Goal: Browse casually: Explore the website without a specific task or goal

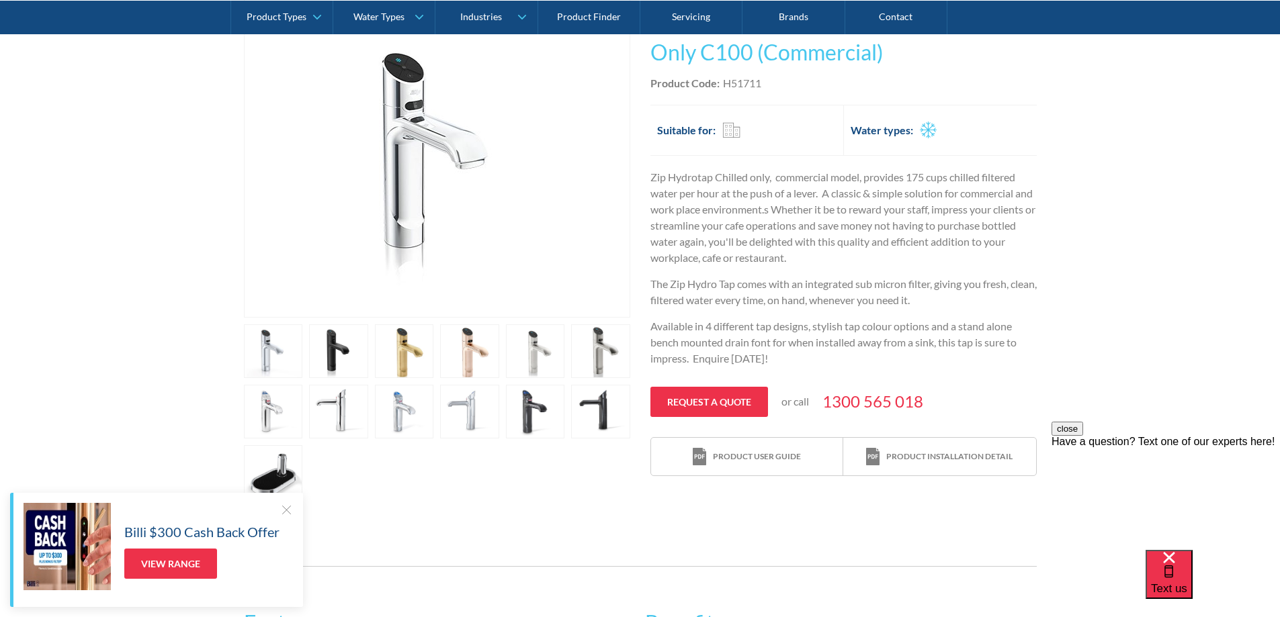
scroll to position [282, 0]
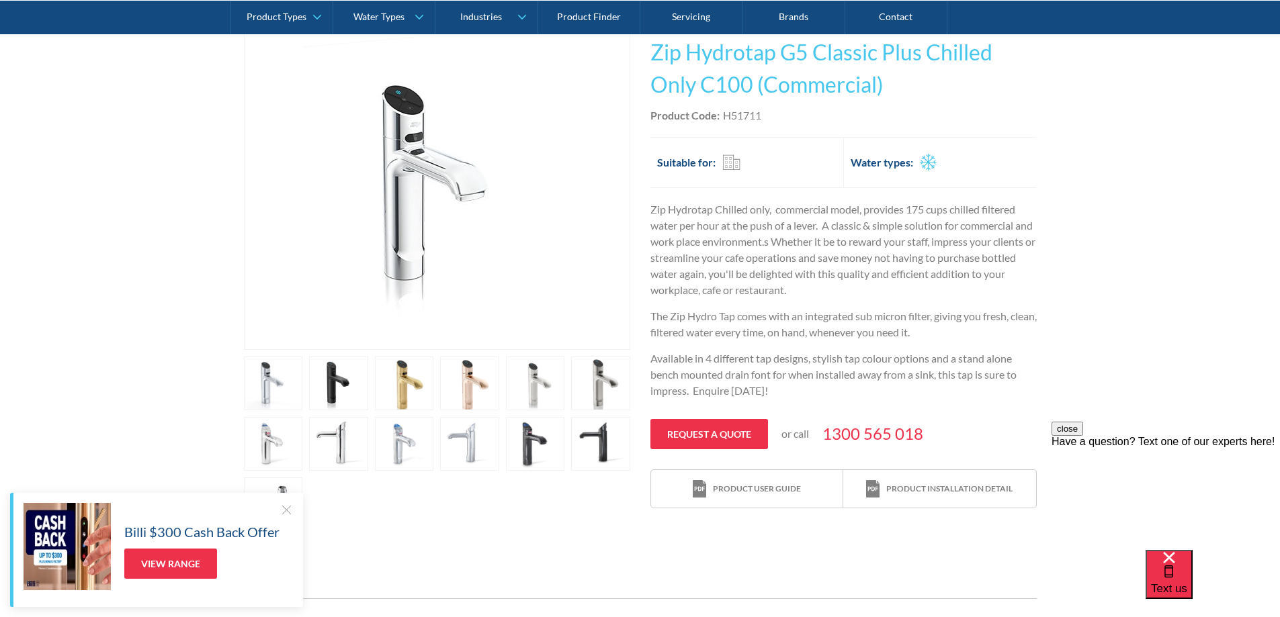
click at [400, 446] on link "open lightbox" at bounding box center [404, 444] width 59 height 54
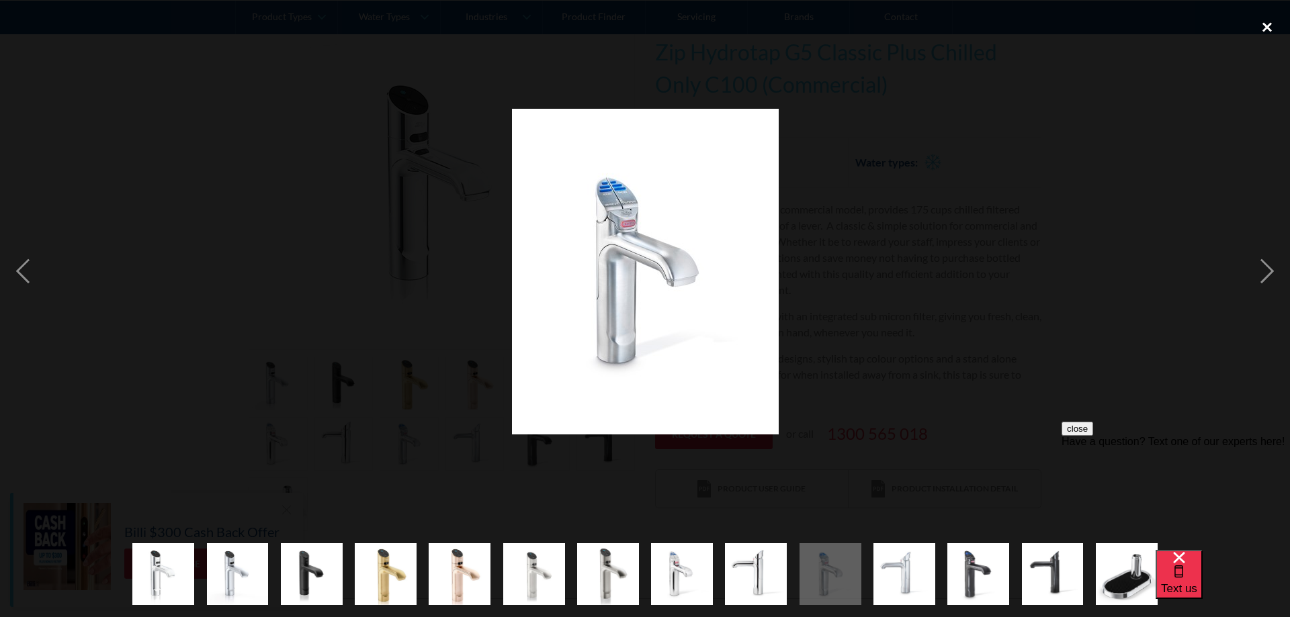
click at [1259, 28] on div "close lightbox" at bounding box center [1267, 27] width 46 height 30
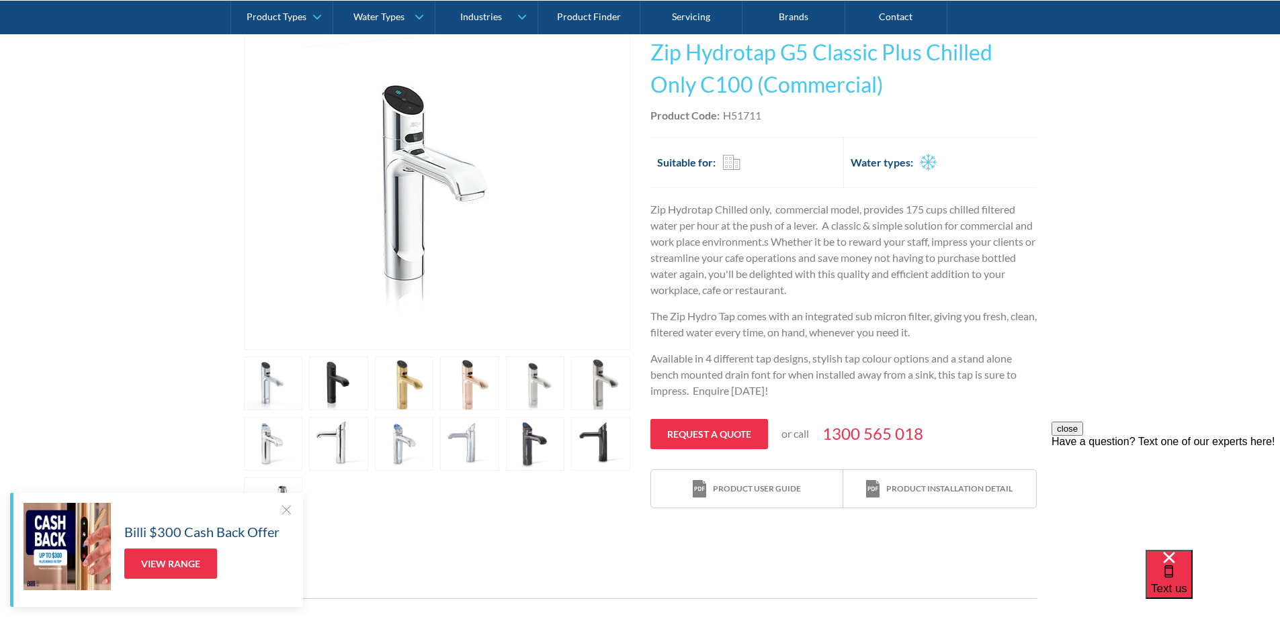
click at [269, 388] on link "open lightbox" at bounding box center [273, 384] width 59 height 54
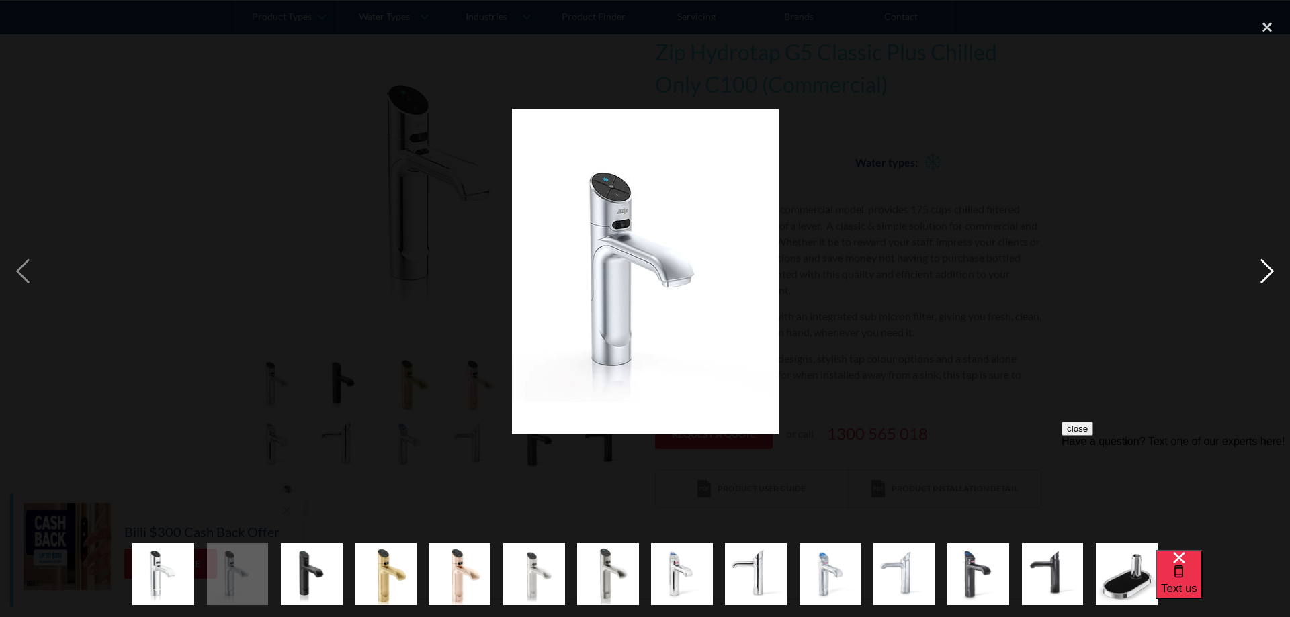
click at [1265, 280] on div "next image" at bounding box center [1267, 271] width 46 height 519
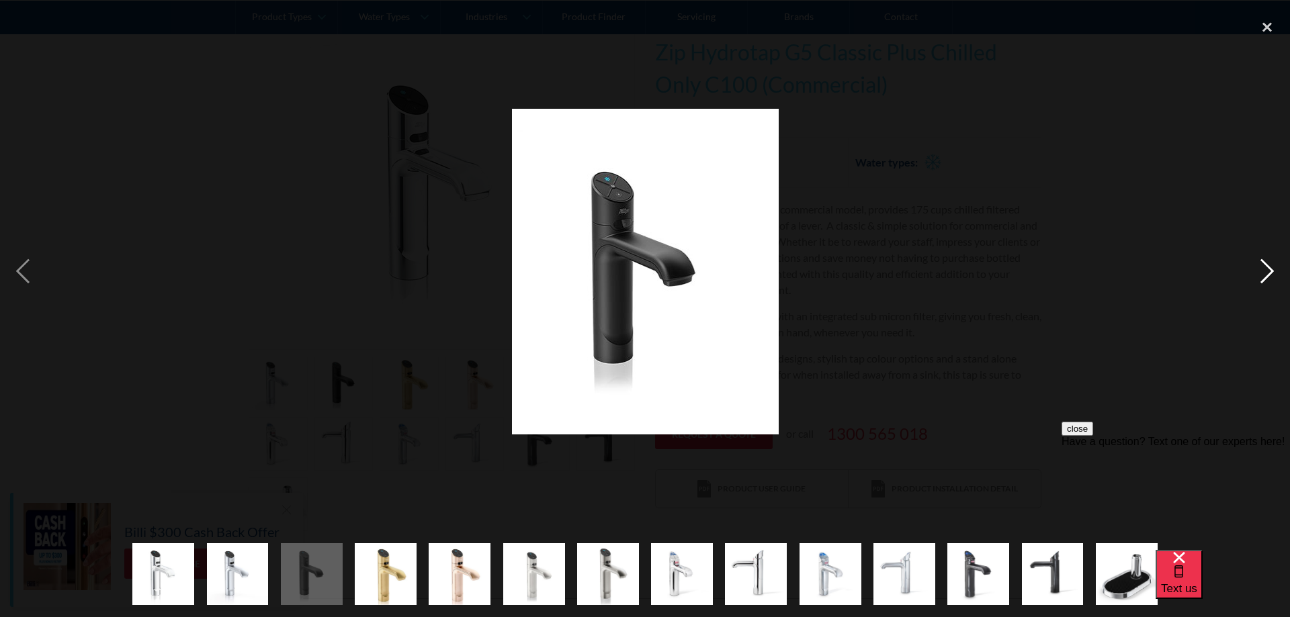
click at [1265, 280] on div "next image" at bounding box center [1267, 271] width 46 height 519
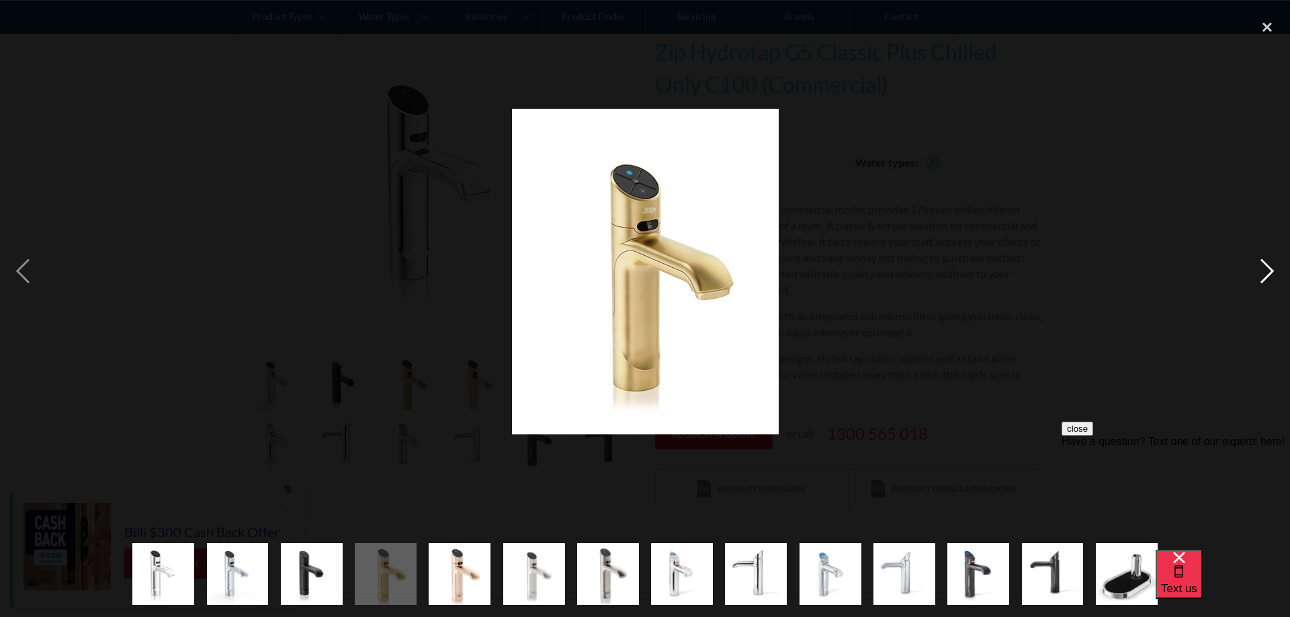
click at [1265, 280] on div "next image" at bounding box center [1267, 271] width 46 height 519
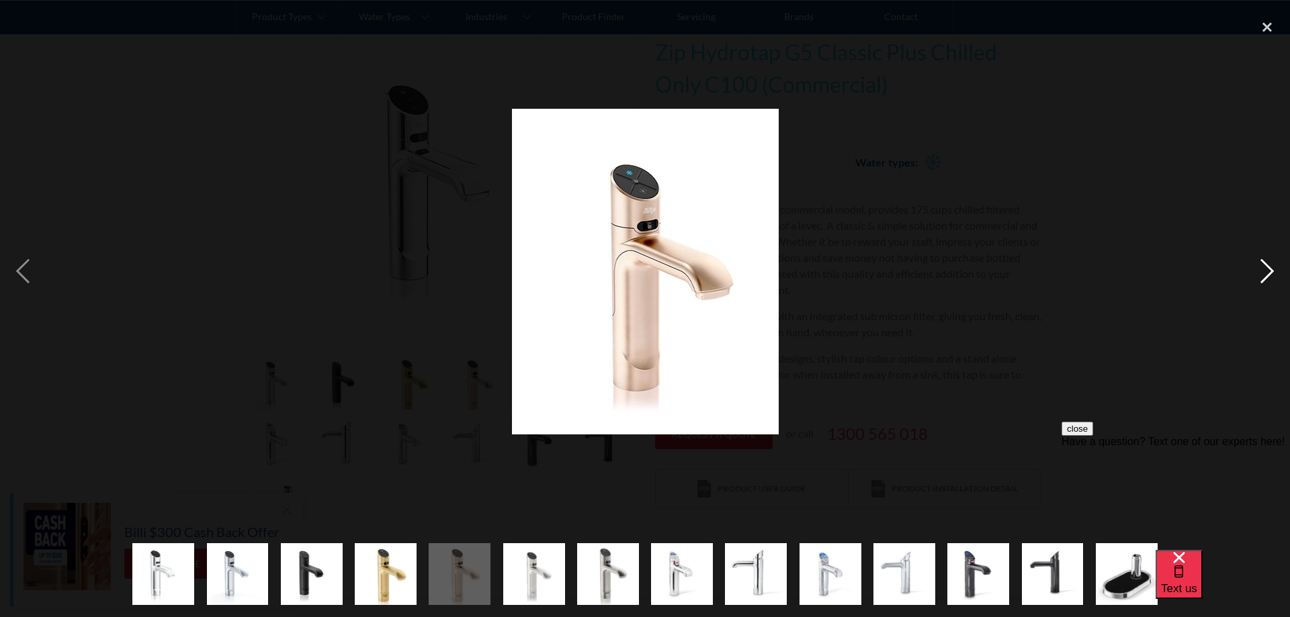
click at [1265, 280] on div "next image" at bounding box center [1267, 271] width 46 height 519
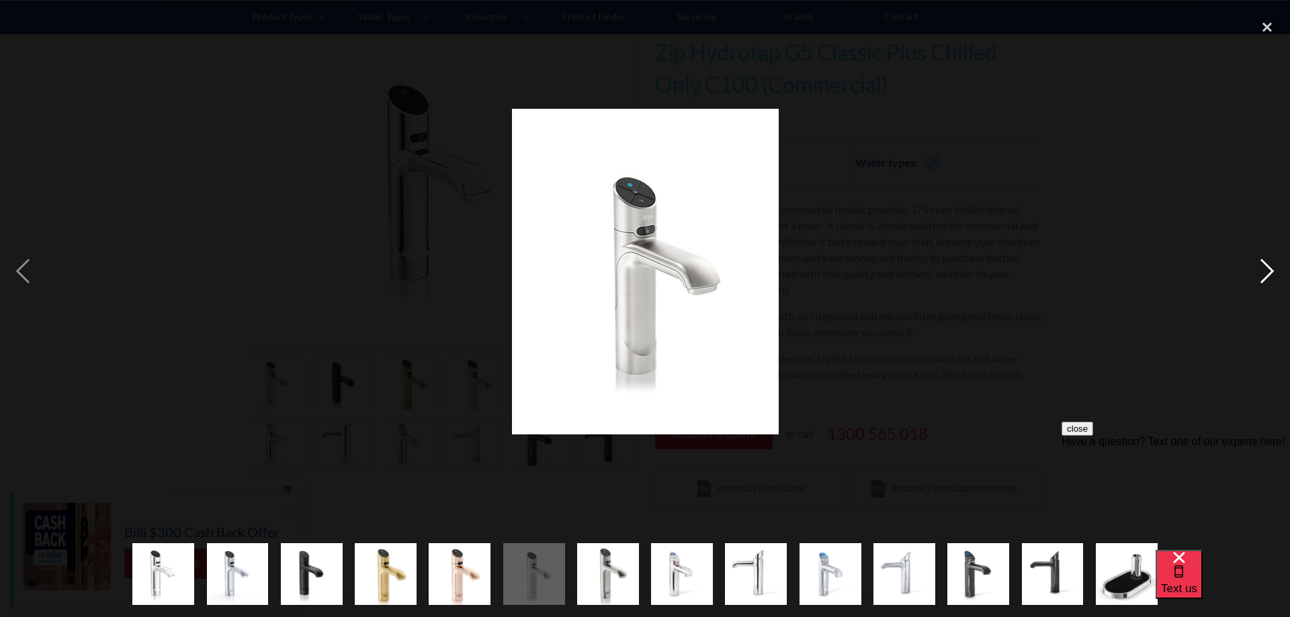
click at [1265, 280] on div "next image" at bounding box center [1267, 271] width 46 height 519
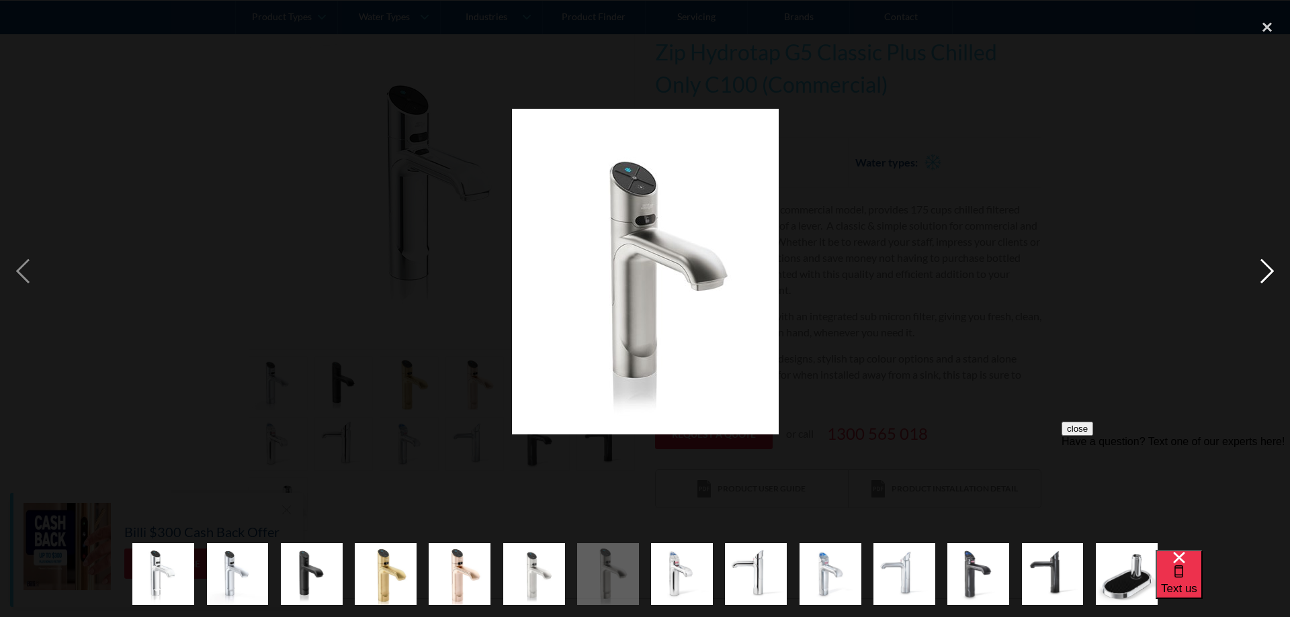
click at [1265, 280] on div "next image" at bounding box center [1267, 271] width 46 height 519
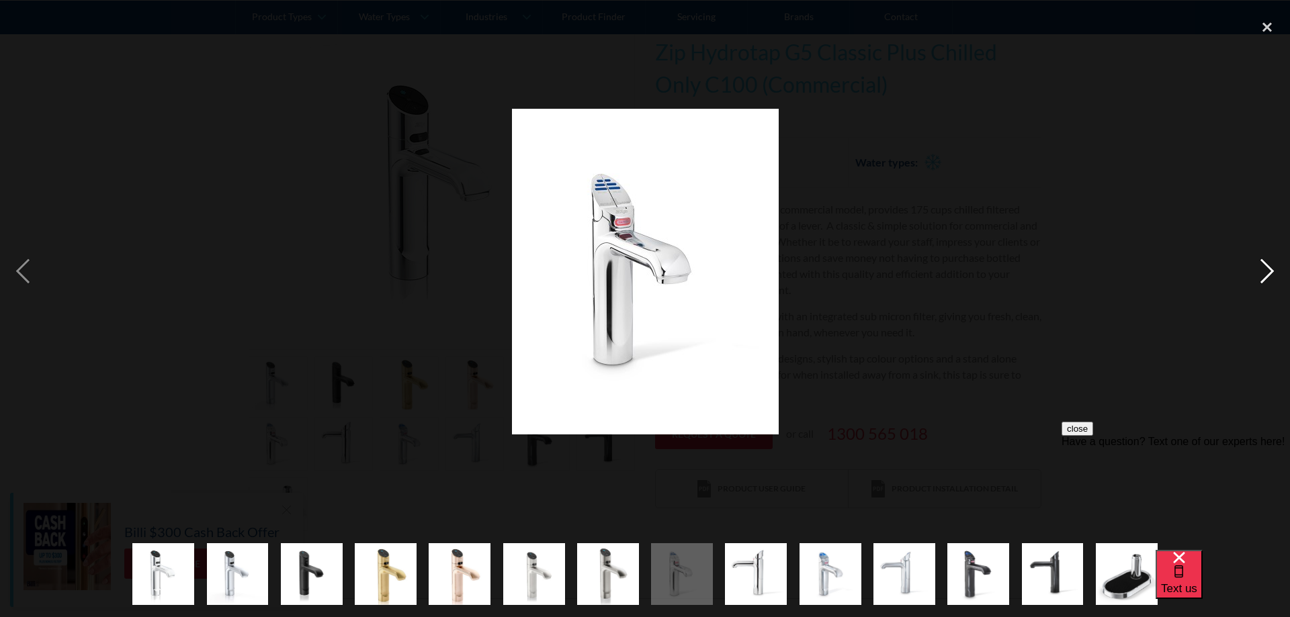
click at [1265, 280] on div "next image" at bounding box center [1267, 271] width 46 height 519
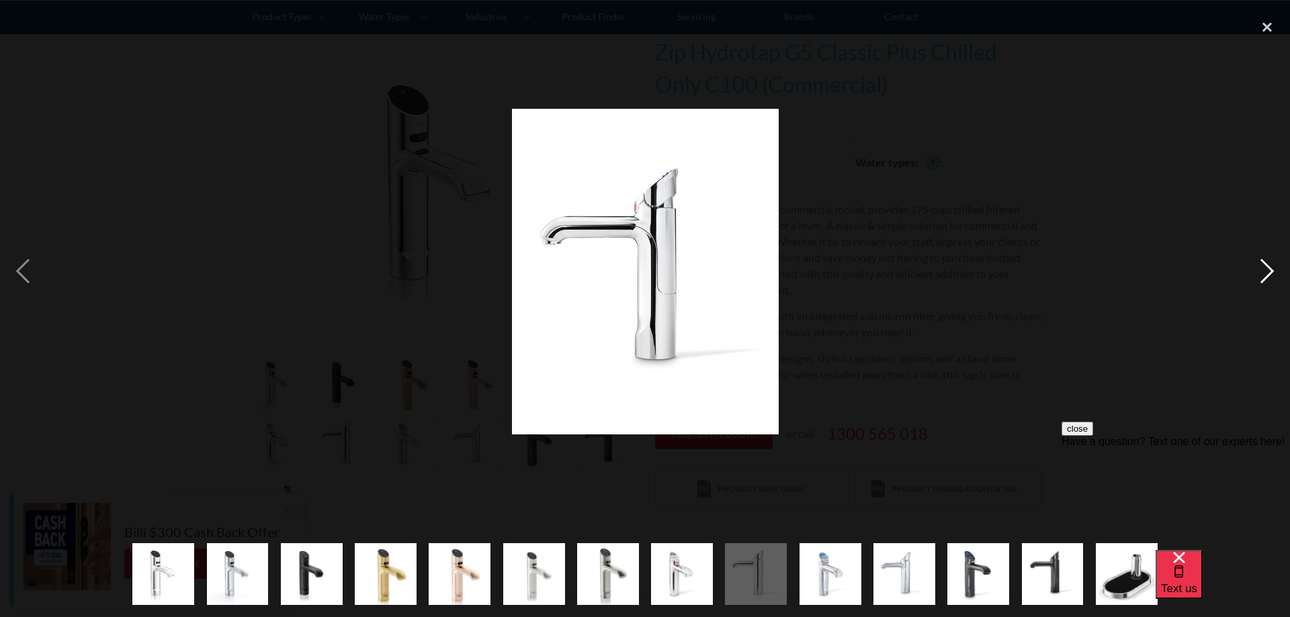
click at [1265, 280] on div "next image" at bounding box center [1267, 271] width 46 height 519
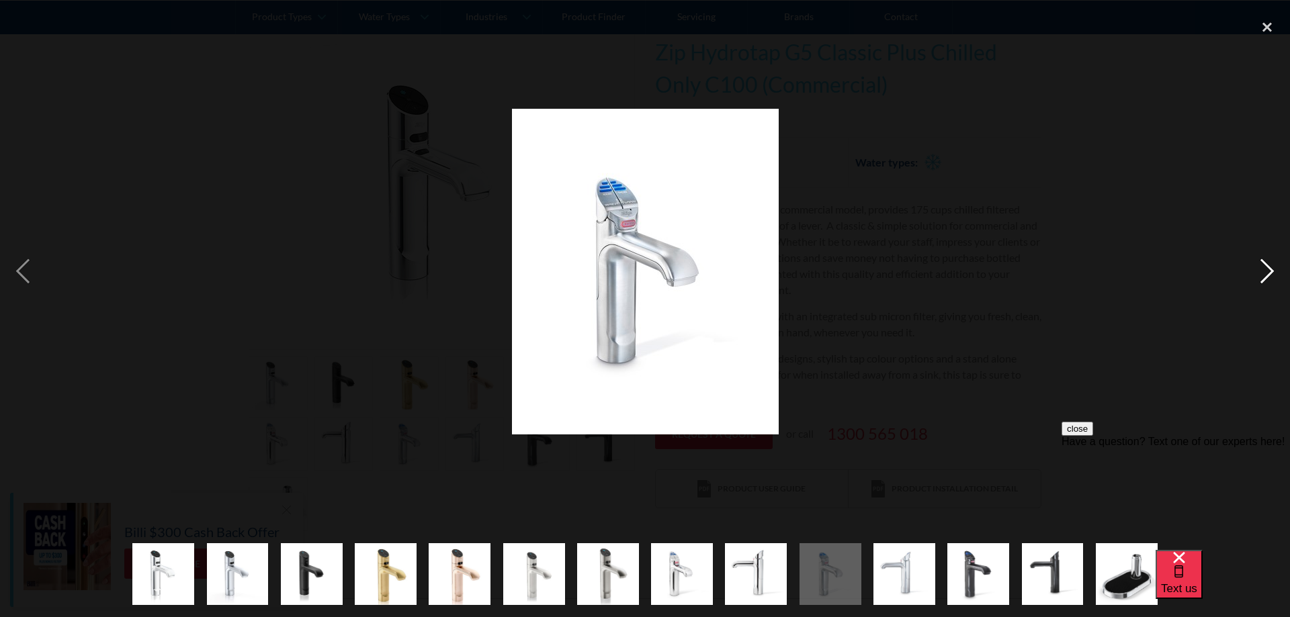
click at [1265, 280] on div "next image" at bounding box center [1267, 271] width 46 height 519
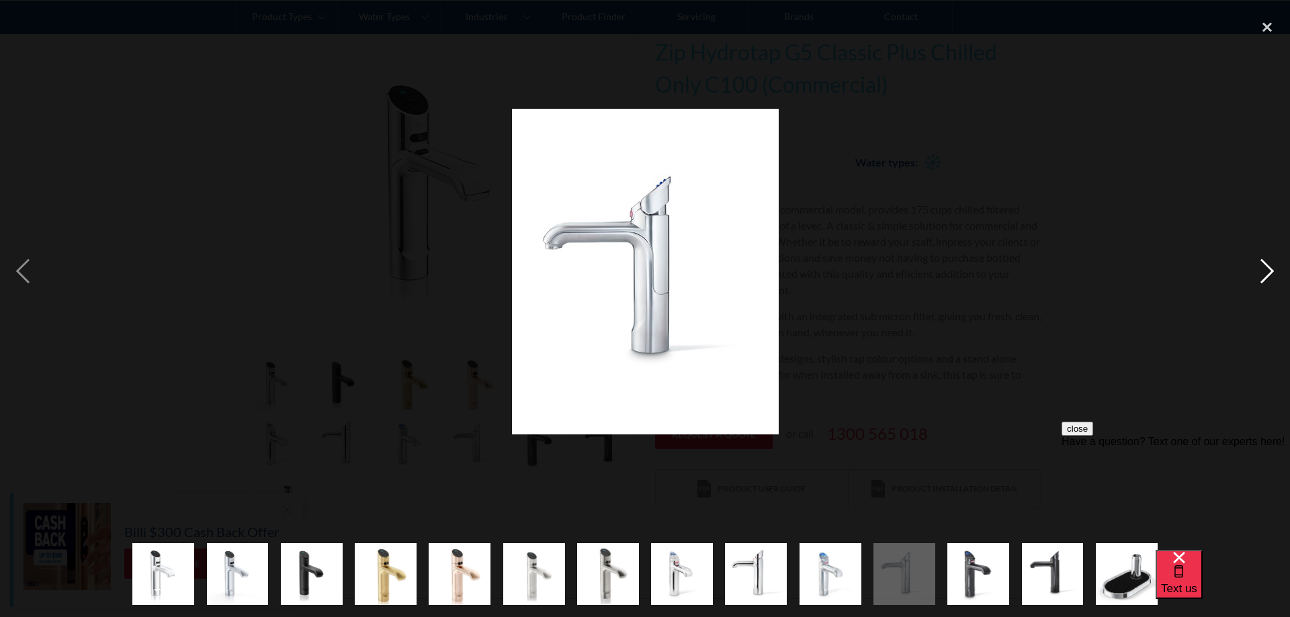
click at [1265, 280] on div "next image" at bounding box center [1267, 271] width 46 height 519
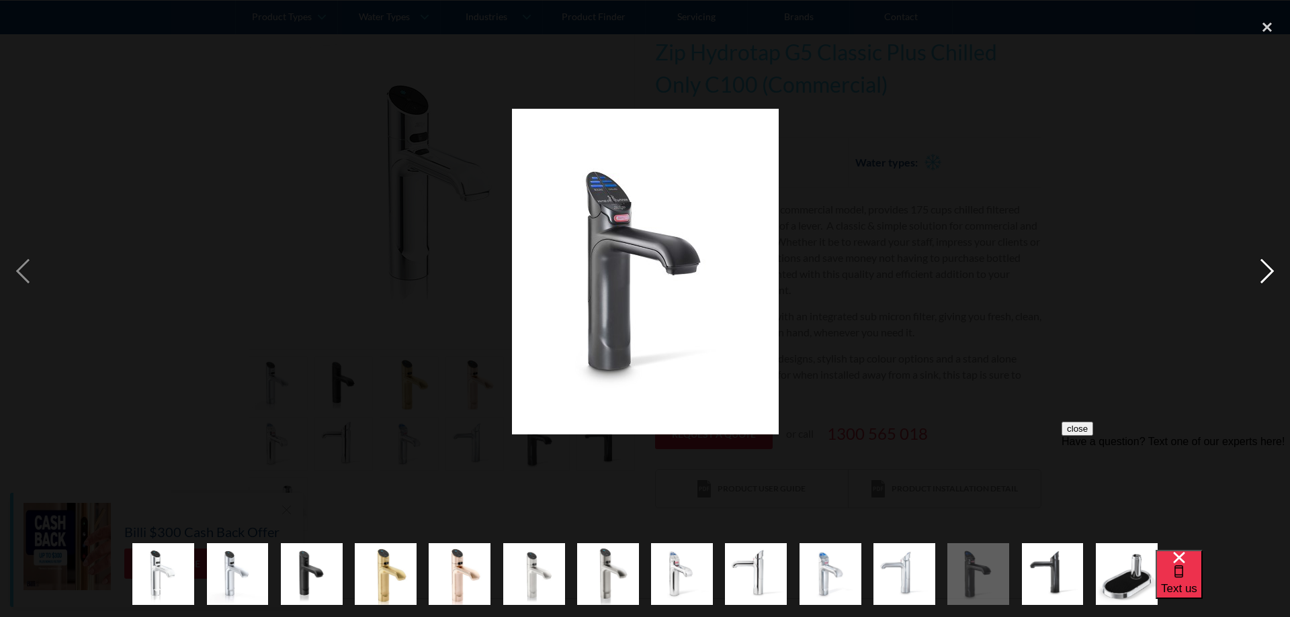
click at [1265, 280] on div "next image" at bounding box center [1267, 271] width 46 height 519
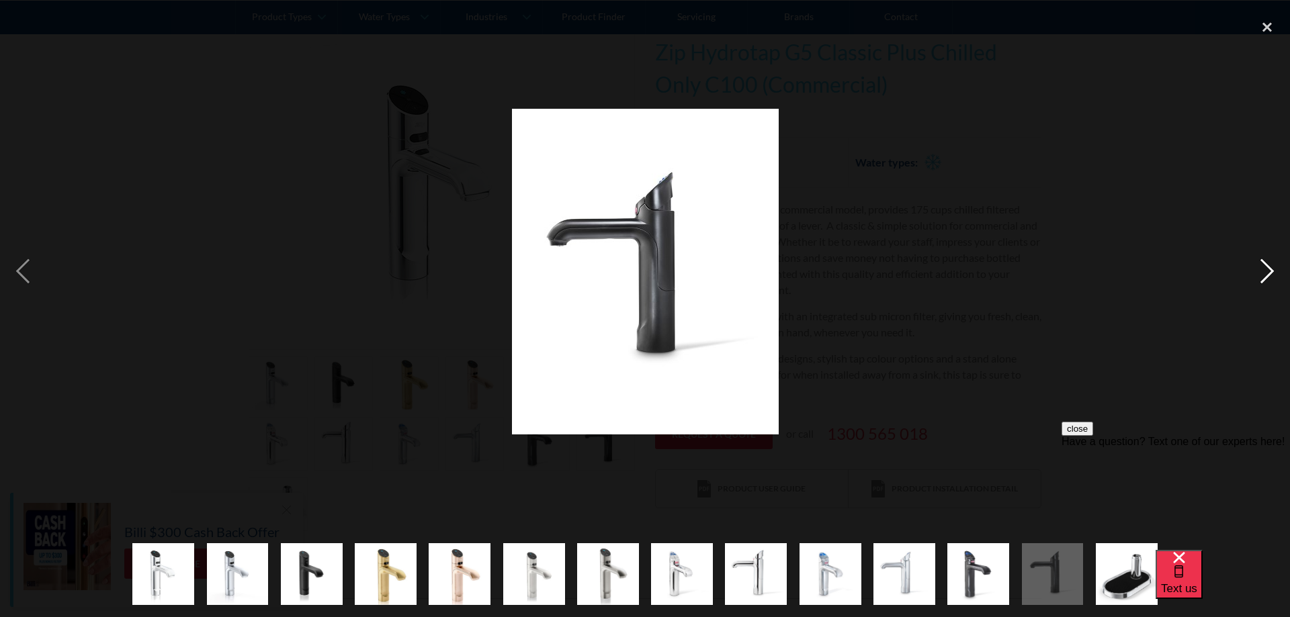
click at [1265, 280] on div "next image" at bounding box center [1267, 271] width 46 height 519
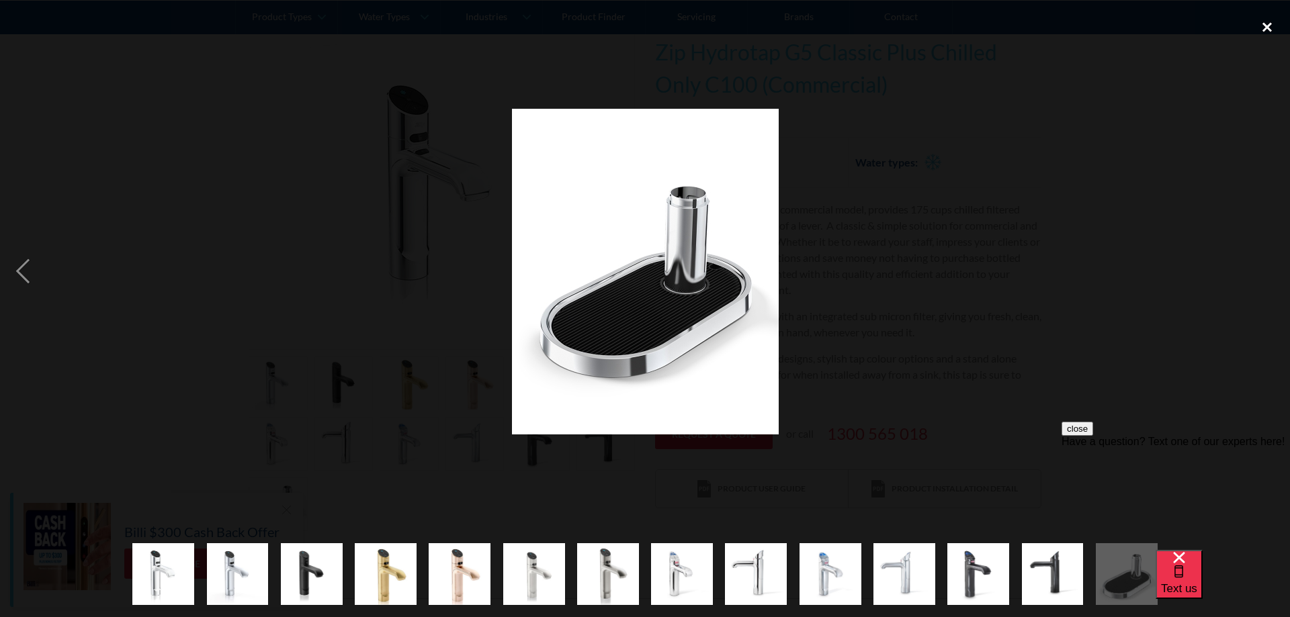
click at [1266, 27] on div "close lightbox" at bounding box center [1267, 27] width 46 height 30
